Goal: Navigation & Orientation: Go to known website

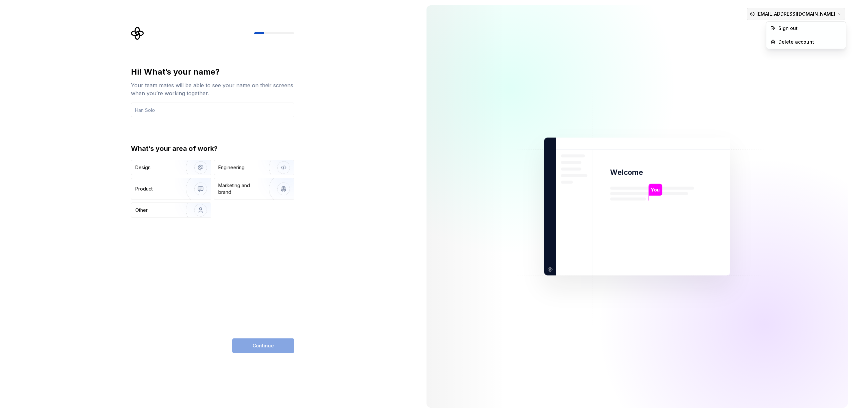
click at [839, 14] on html "Hi! What’s your name? Your team mates will be able to see your name on their sc…" at bounding box center [426, 206] width 853 height 413
click at [791, 27] on div "Sign out" at bounding box center [809, 28] width 63 height 7
